Goal: Task Accomplishment & Management: Use online tool/utility

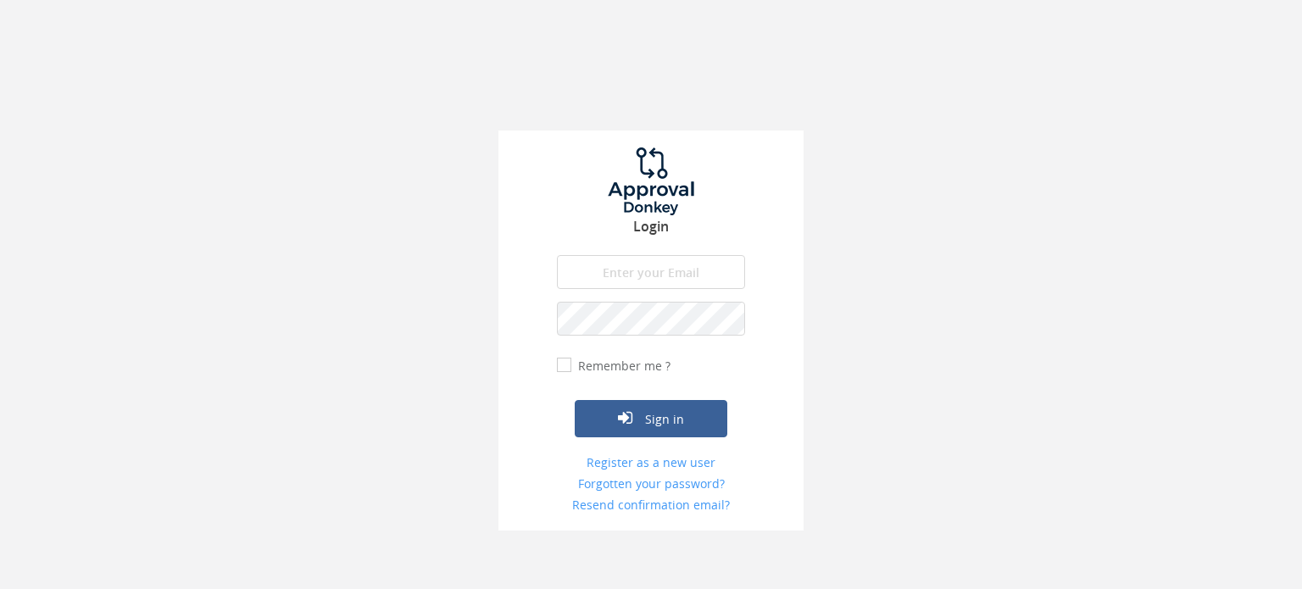
click at [648, 266] on input "email" at bounding box center [651, 272] width 188 height 34
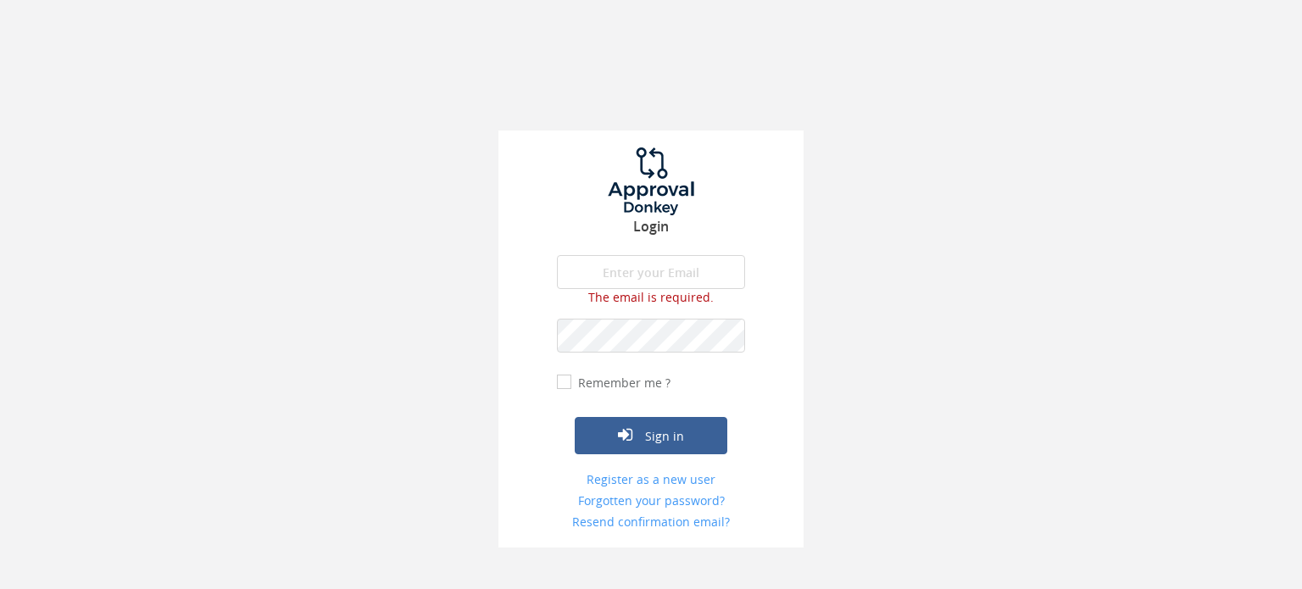
type input "[PERSON_NAME][EMAIL_ADDRESS][DOMAIN_NAME]"
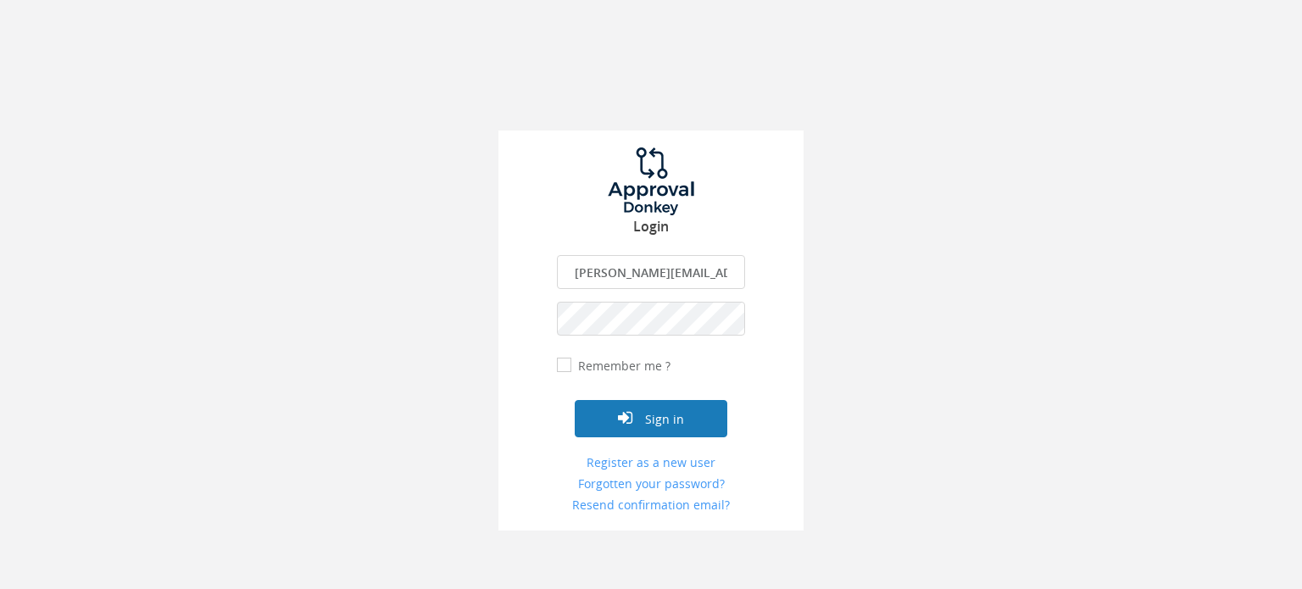
click at [657, 409] on button "Sign in" at bounding box center [651, 418] width 153 height 37
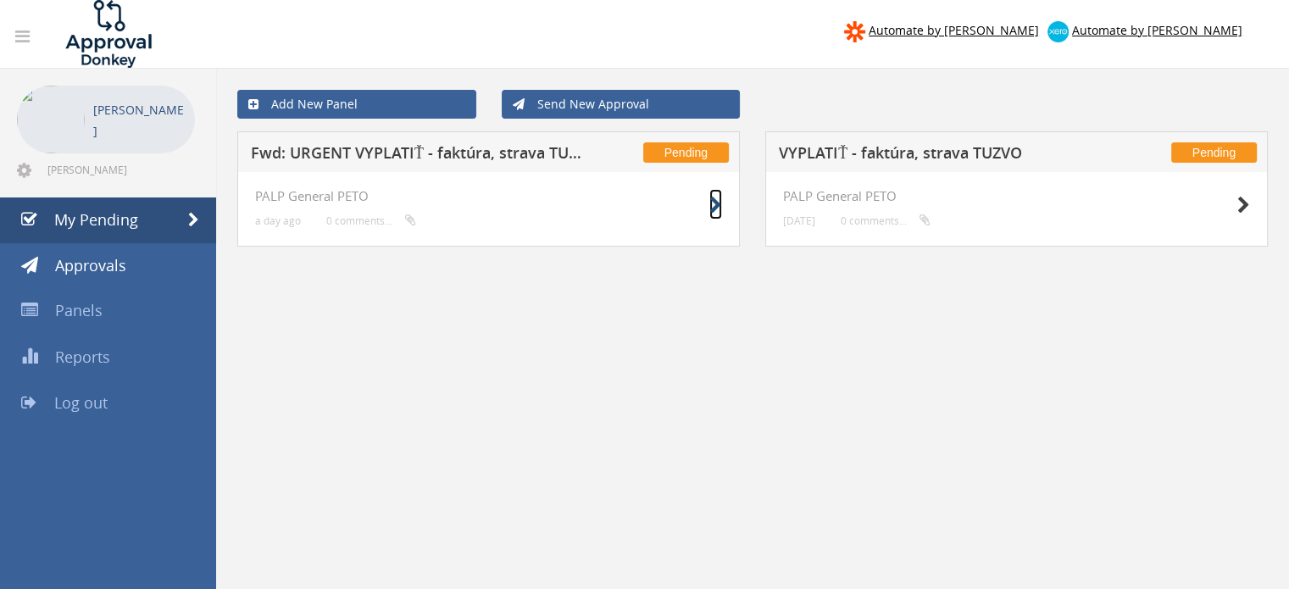
click at [712, 213] on icon at bounding box center [716, 206] width 13 height 18
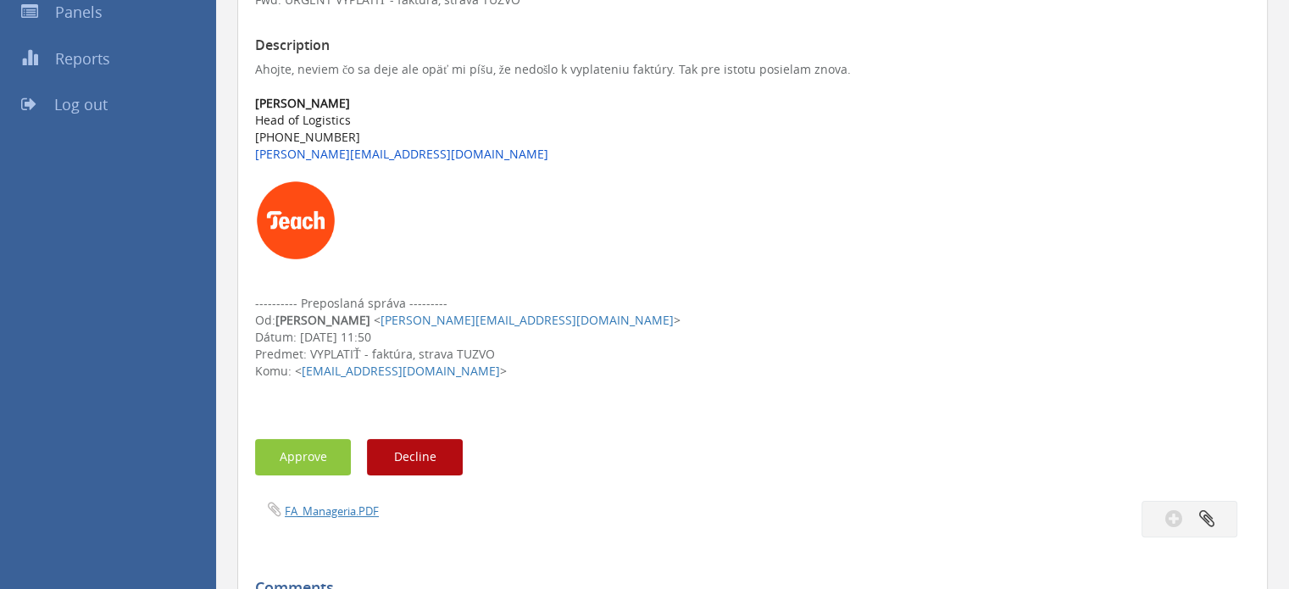
scroll to position [302, 0]
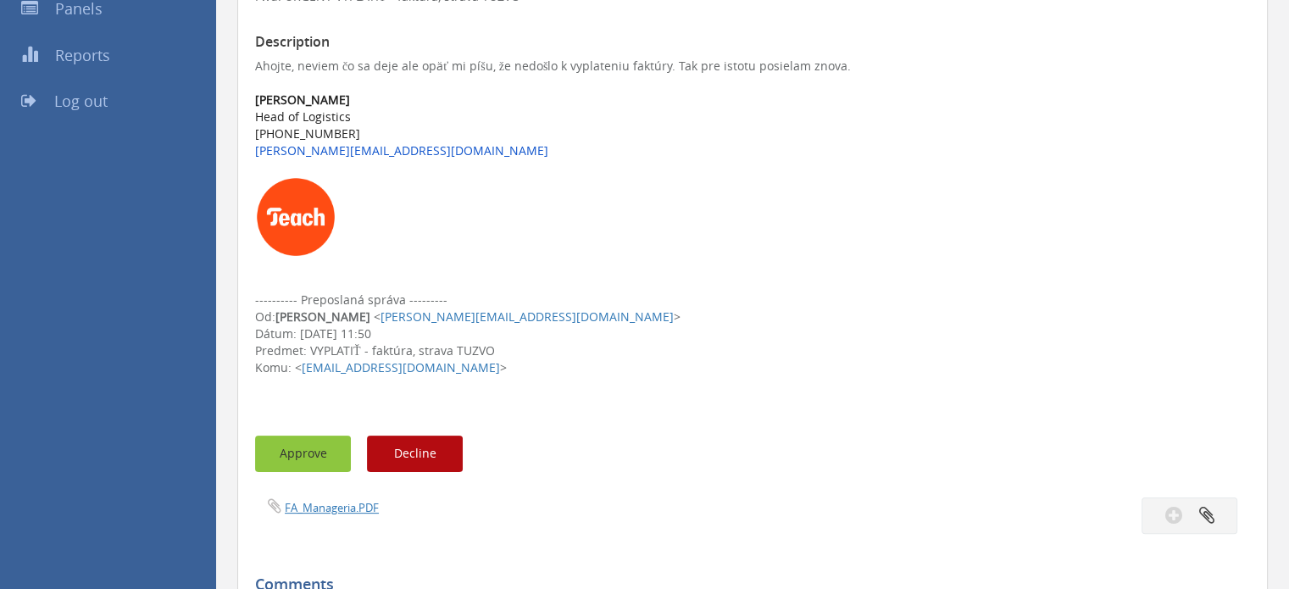
click at [321, 443] on button "Approve" at bounding box center [303, 454] width 96 height 36
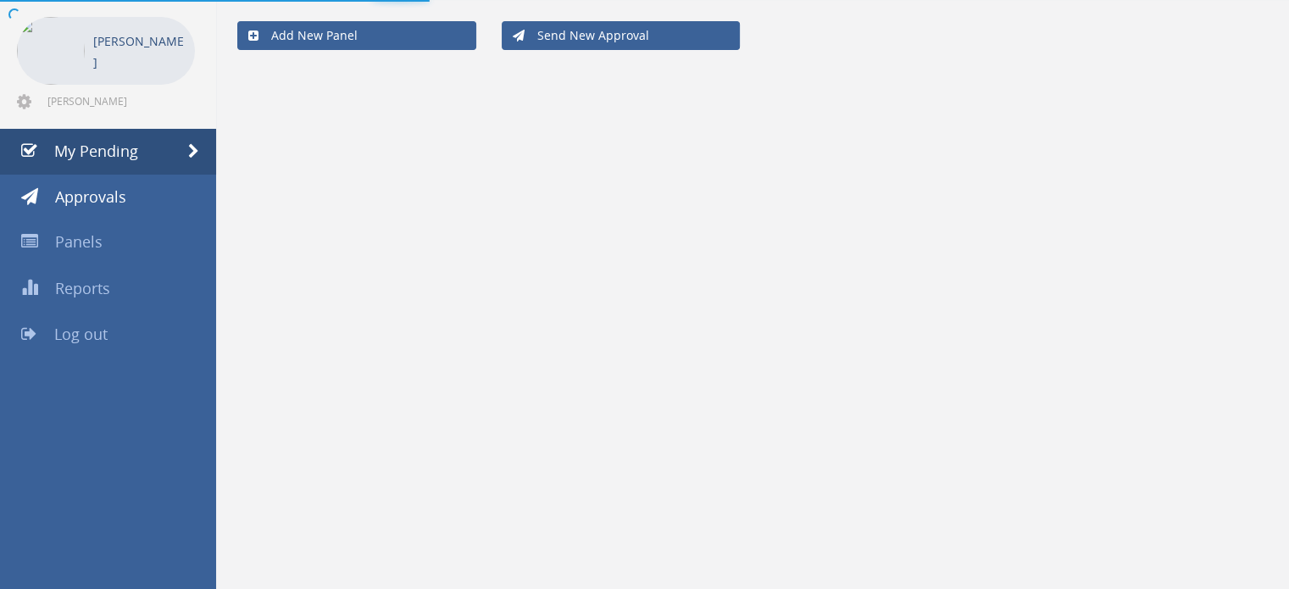
scroll to position [68, 0]
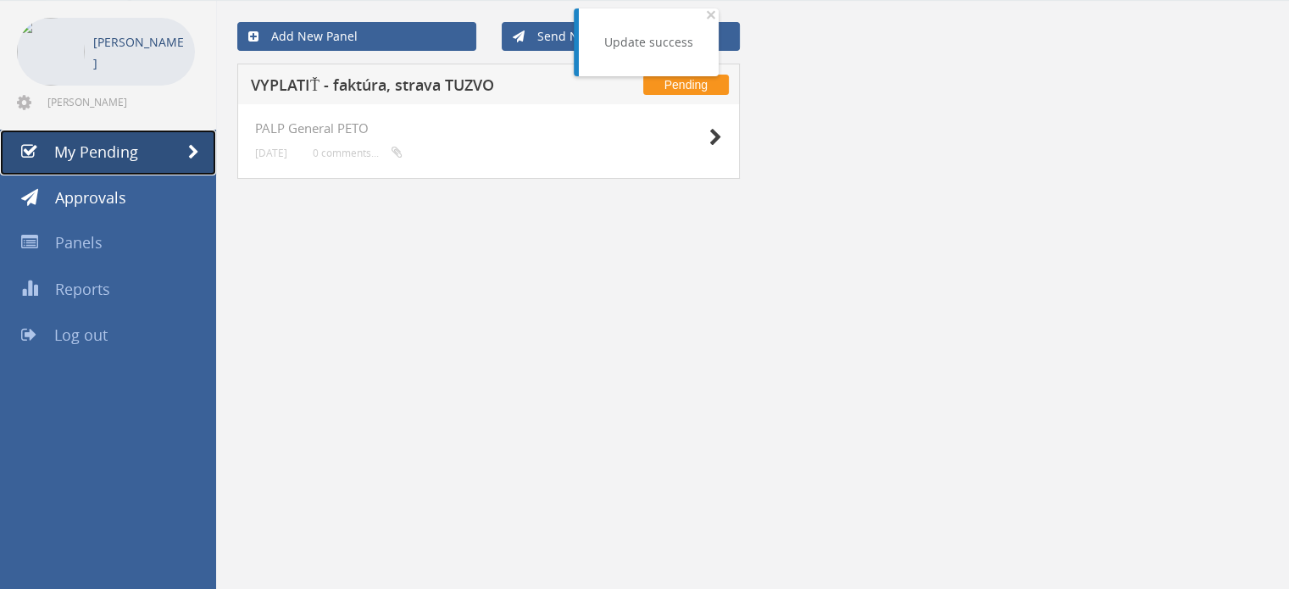
click at [160, 138] on link "My Pending" at bounding box center [108, 153] width 216 height 46
click at [704, 134] on div at bounding box center [679, 136] width 85 height 31
click at [716, 136] on icon at bounding box center [716, 138] width 13 height 18
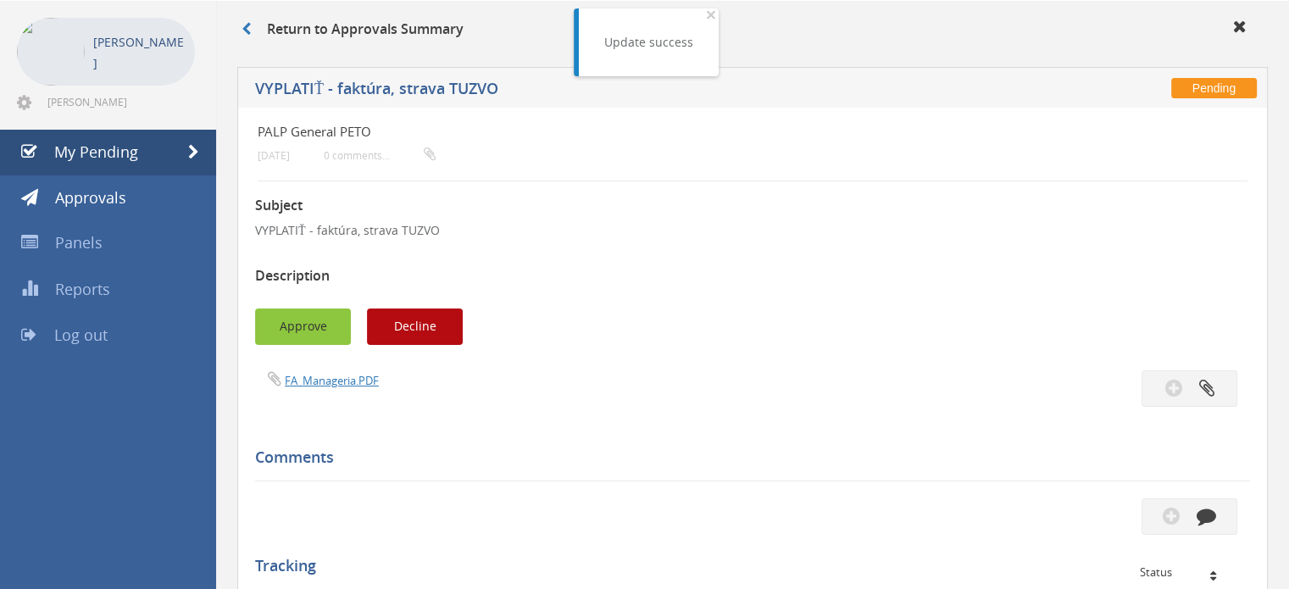
click at [303, 331] on button "Approve" at bounding box center [303, 327] width 96 height 36
